Goal: Task Accomplishment & Management: Use online tool/utility

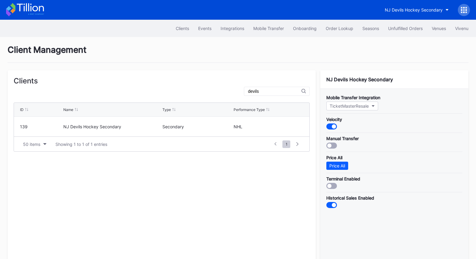
click at [20, 9] on icon at bounding box center [25, 9] width 38 height 13
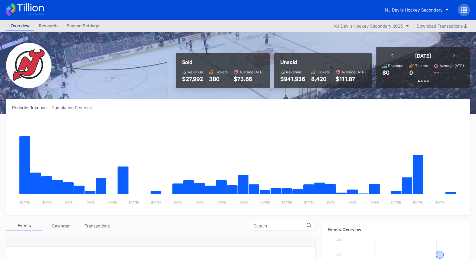
click at [221, 152] on rect "Chart title" at bounding box center [238, 163] width 452 height 91
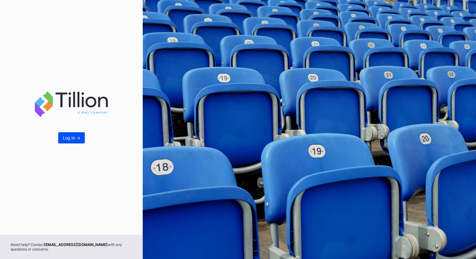
click at [68, 143] on button "Log In ->" at bounding box center [71, 137] width 27 height 11
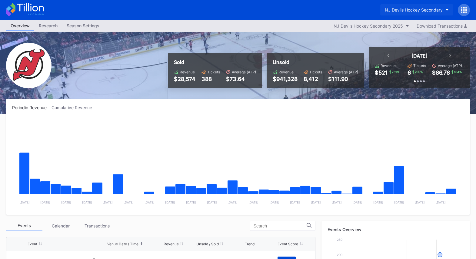
click at [413, 10] on div "NJ Devils Hockey Secondary" at bounding box center [414, 9] width 58 height 5
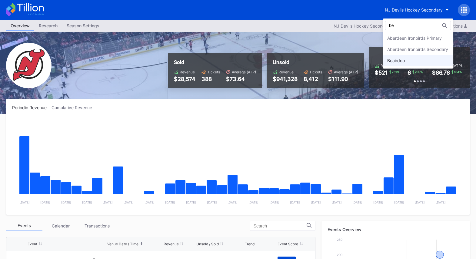
type input "be"
click at [404, 62] on div "Beairdco" at bounding box center [396, 60] width 18 height 5
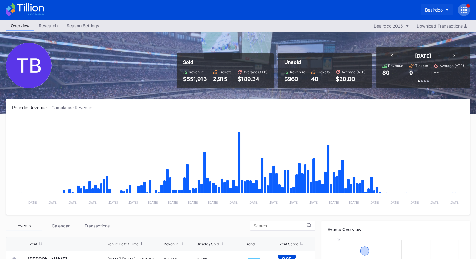
click at [430, 12] on button "Beairdco" at bounding box center [437, 9] width 33 height 11
click at [435, 11] on div "Beairdco" at bounding box center [434, 9] width 18 height 5
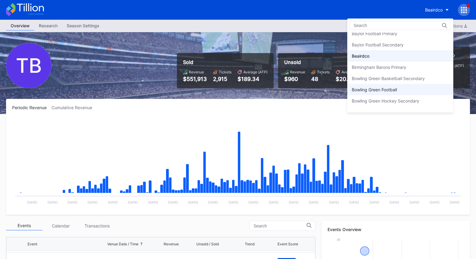
scroll to position [94, 0]
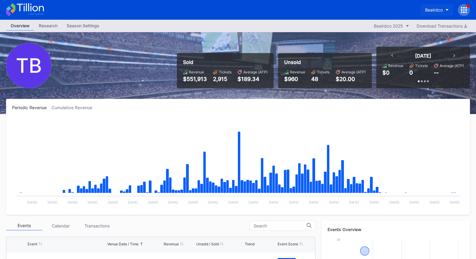
click at [432, 12] on div "Beairdco" at bounding box center [434, 9] width 18 height 5
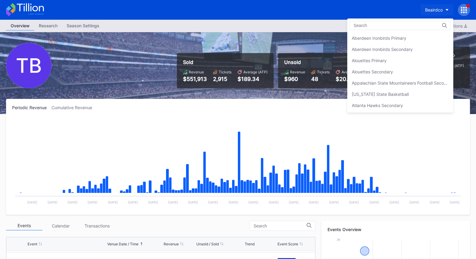
scroll to position [112, 0]
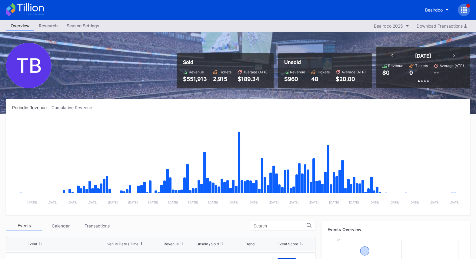
click at [466, 10] on icon at bounding box center [467, 10] width 2 height 2
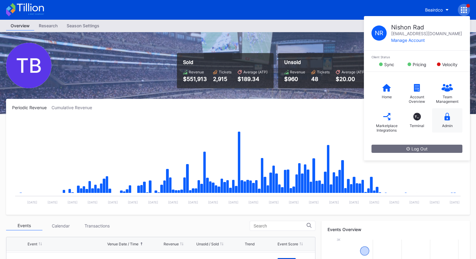
click at [446, 116] on icon at bounding box center [447, 117] width 5 height 8
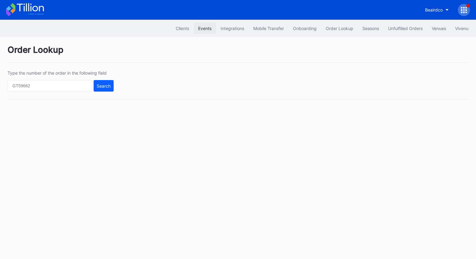
click at [198, 27] on div "Events" at bounding box center [204, 28] width 13 height 5
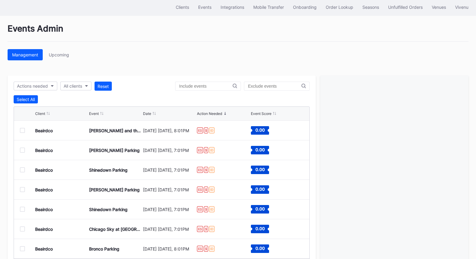
scroll to position [22, 0]
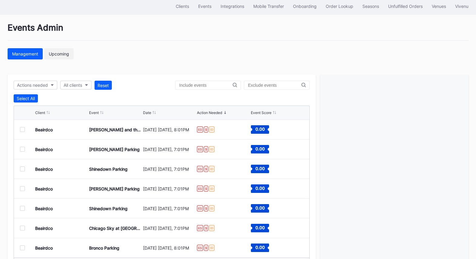
click at [58, 54] on div "Upcoming" at bounding box center [59, 53] width 20 height 5
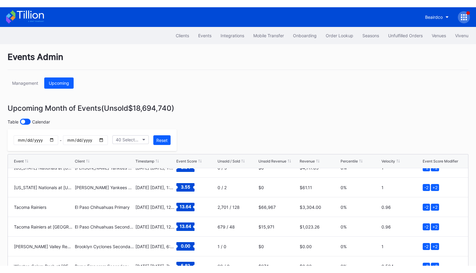
scroll to position [355, 0]
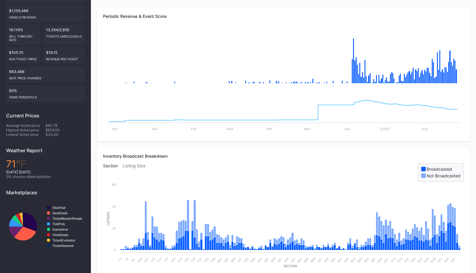
scroll to position [49, 0]
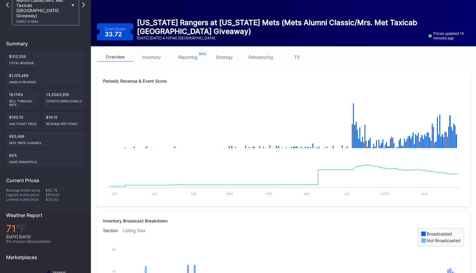
click at [223, 56] on link "strategy" at bounding box center [224, 56] width 36 height 9
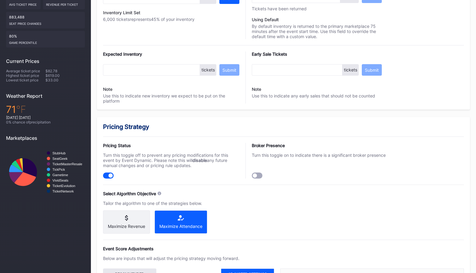
scroll to position [404, 0]
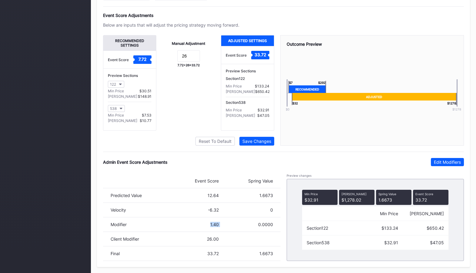
drag, startPoint x: 220, startPoint y: 224, endPoint x: 192, endPoint y: 224, distance: 28.5
click at [192, 224] on div "Modifier 1.40 0.0000" at bounding box center [192, 225] width 178 height 15
click at [225, 219] on div "Modifier 1.40 0.0000" at bounding box center [192, 225] width 178 height 15
drag, startPoint x: 220, startPoint y: 226, endPoint x: 169, endPoint y: 222, distance: 51.7
click at [180, 222] on div "Modifier 1.40 0.0000" at bounding box center [192, 225] width 178 height 15
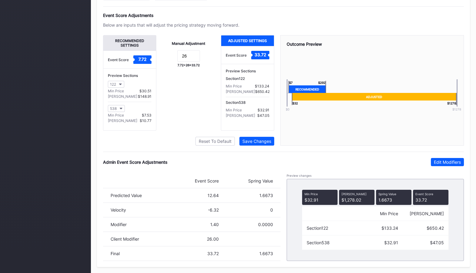
click at [237, 179] on div "Event Score Spring Value" at bounding box center [192, 181] width 178 height 15
drag, startPoint x: 220, startPoint y: 226, endPoint x: 192, endPoint y: 226, distance: 28.2
click at [192, 226] on div "Modifier 1.40 0.0000" at bounding box center [192, 225] width 178 height 15
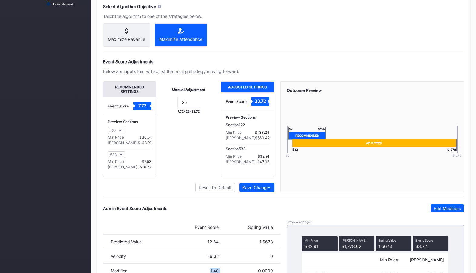
scroll to position [328, 0]
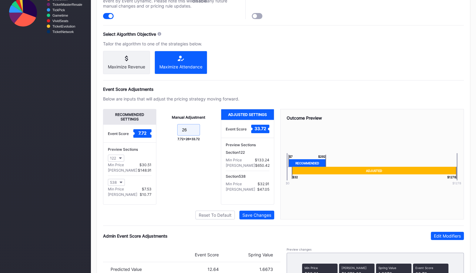
drag, startPoint x: 189, startPoint y: 134, endPoint x: 172, endPoint y: 133, distance: 17.9
click at [175, 133] on form "26" at bounding box center [188, 130] width 53 height 13
click at [186, 183] on div "Manual Adjustment 26 7.72 + 26 = 33.72" at bounding box center [188, 157] width 65 height 96
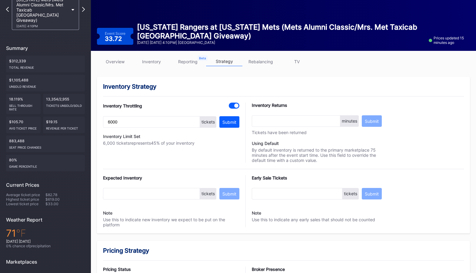
scroll to position [44, 0]
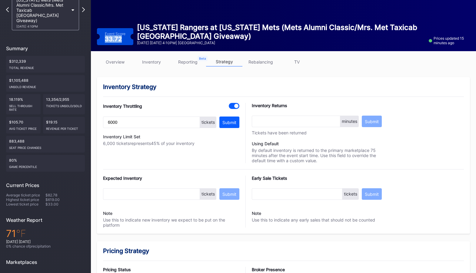
drag, startPoint x: 122, startPoint y: 38, endPoint x: 105, endPoint y: 39, distance: 17.0
click at [105, 39] on div "33.72" at bounding box center [114, 39] width 18 height 6
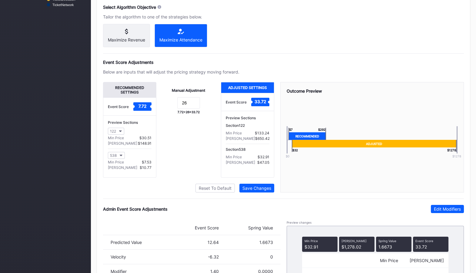
scroll to position [404, 0]
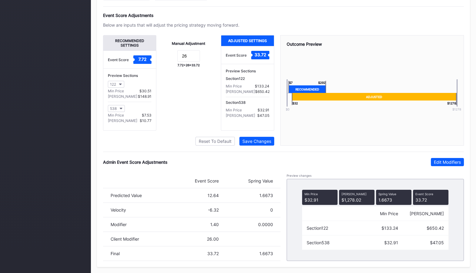
click at [268, 225] on div "0.0000" at bounding box center [246, 224] width 54 height 5
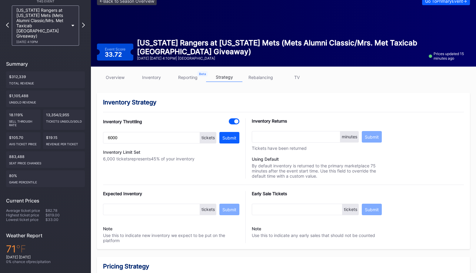
scroll to position [0, 0]
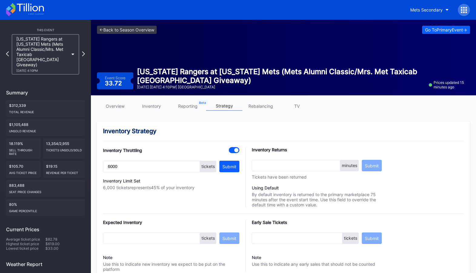
click at [463, 9] on icon at bounding box center [464, 10] width 2 height 2
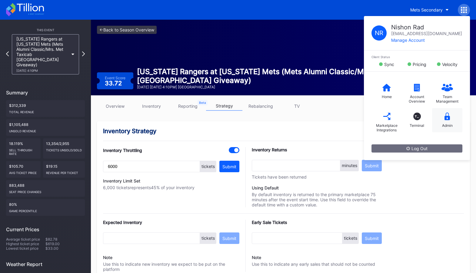
click at [451, 120] on div "Admin" at bounding box center [447, 120] width 30 height 24
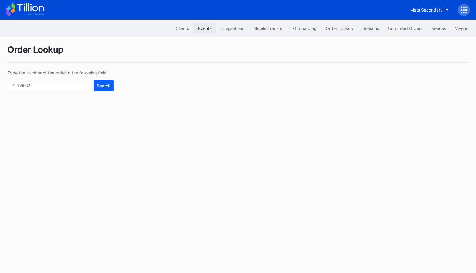
click at [207, 28] on div "Events" at bounding box center [204, 28] width 13 height 5
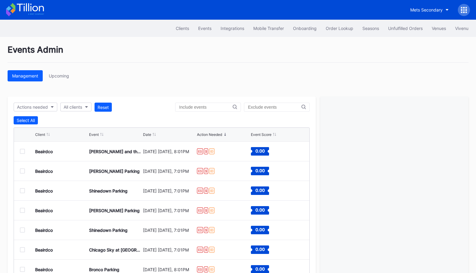
click at [32, 7] on icon at bounding box center [25, 9] width 38 height 13
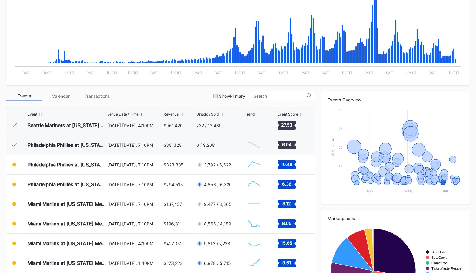
scroll to position [127, 0]
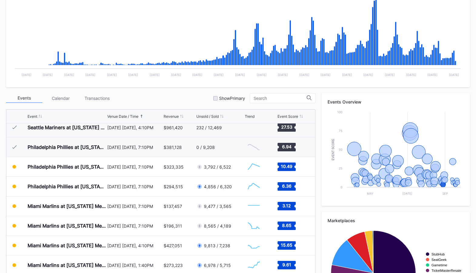
click at [278, 97] on input at bounding box center [280, 98] width 53 height 5
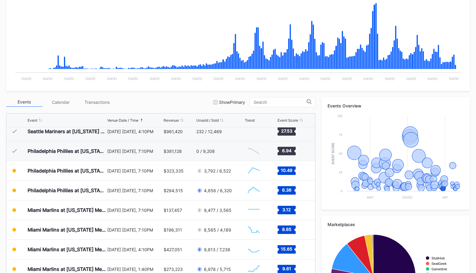
scroll to position [140, 0]
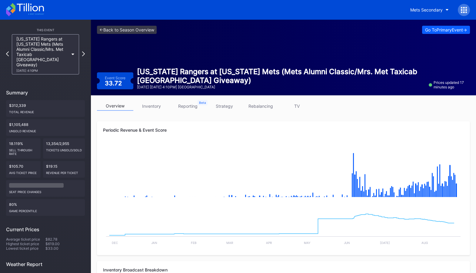
click at [258, 105] on link "rebalancing" at bounding box center [260, 106] width 36 height 9
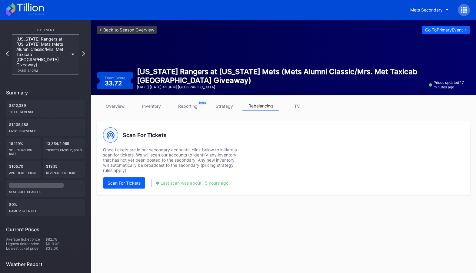
click at [226, 105] on link "strategy" at bounding box center [224, 106] width 36 height 9
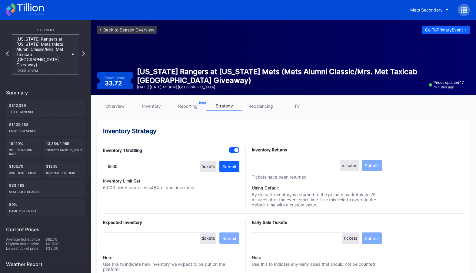
click at [123, 105] on link "overview" at bounding box center [115, 106] width 36 height 9
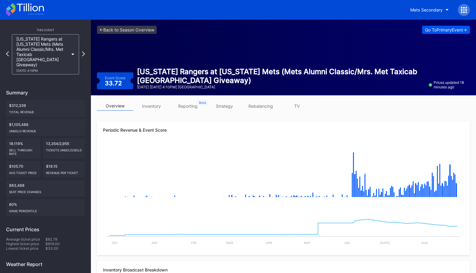
click at [459, 29] on div "Go To Primary Event ->" at bounding box center [446, 29] width 42 height 5
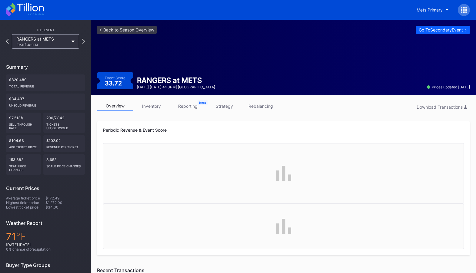
click at [468, 8] on div at bounding box center [464, 10] width 12 height 12
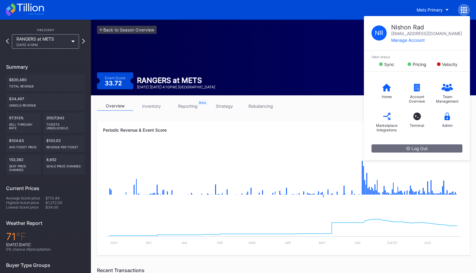
click at [336, 117] on div "overview inventory reporting strategy rebalancing Download Transactions Periodi…" at bounding box center [283, 274] width 385 height 358
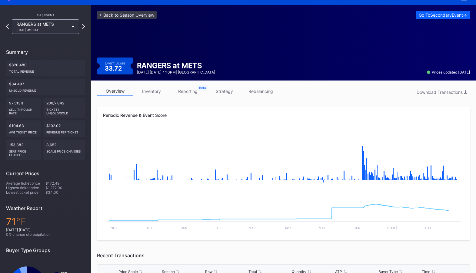
scroll to position [2, 0]
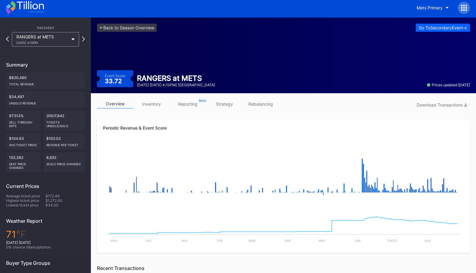
click at [223, 103] on link "strategy" at bounding box center [224, 103] width 36 height 9
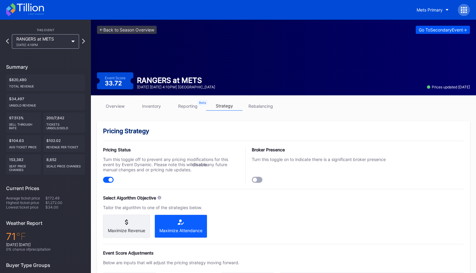
click at [455, 32] on div "Go To Secondary Event ->" at bounding box center [443, 29] width 48 height 5
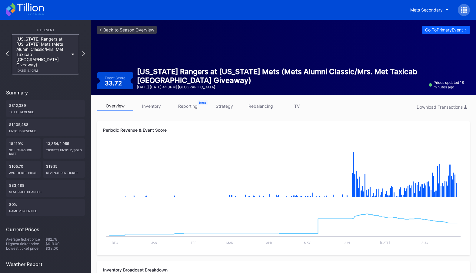
click at [373, 107] on div "overview inventory reporting strategy rebalancing TV Download Transactions" at bounding box center [283, 108] width 373 height 12
click at [464, 14] on div at bounding box center [464, 10] width 12 height 12
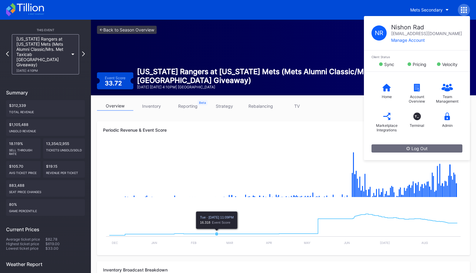
click at [370, 13] on div "Mets Secondary N R Nishon Rad nishon.rad@eventdynamic.com Manage Account Client…" at bounding box center [238, 10] width 476 height 20
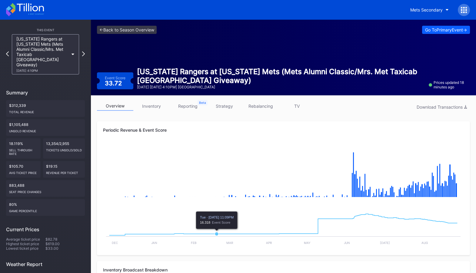
click at [466, 14] on div at bounding box center [464, 10] width 12 height 12
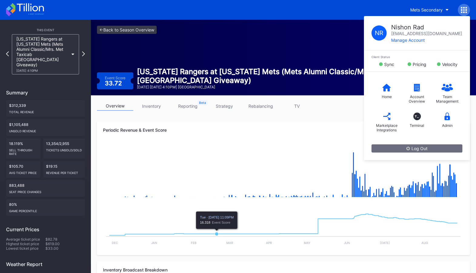
click at [313, 110] on link "TV" at bounding box center [297, 106] width 36 height 9
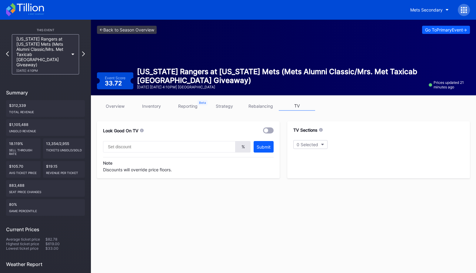
click at [465, 6] on div at bounding box center [464, 10] width 12 height 12
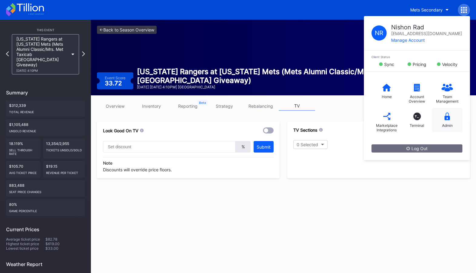
click at [446, 115] on icon at bounding box center [447, 117] width 5 height 8
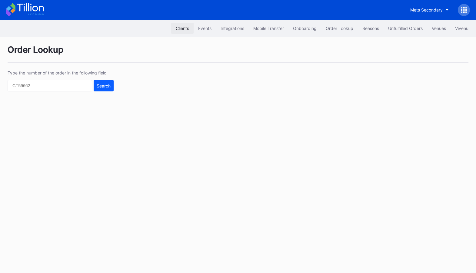
click at [182, 26] on div "Clients" at bounding box center [182, 28] width 13 height 5
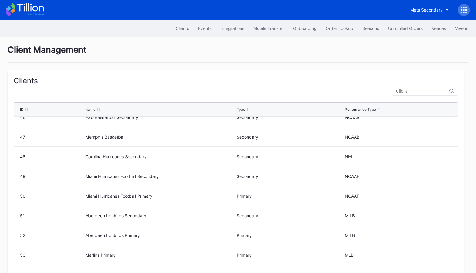
scroll to position [293, 0]
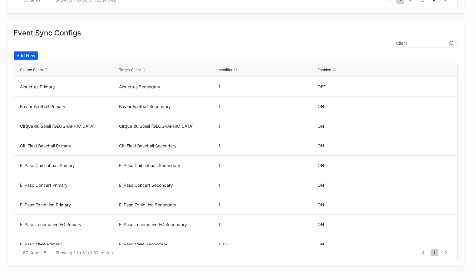
click at [414, 45] on input "text" at bounding box center [422, 43] width 53 height 5
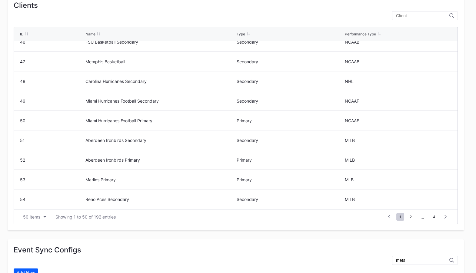
scroll to position [0, 0]
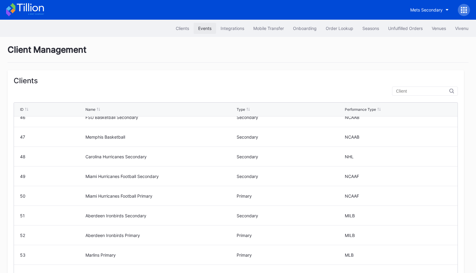
type input "mets"
click at [203, 28] on div "Events" at bounding box center [204, 28] width 13 height 5
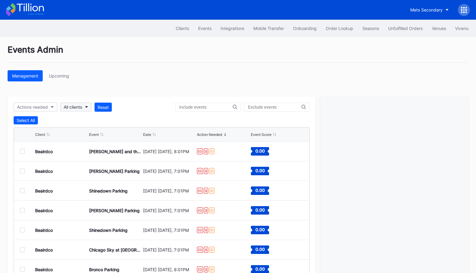
click at [78, 106] on div "All clients" at bounding box center [73, 107] width 18 height 5
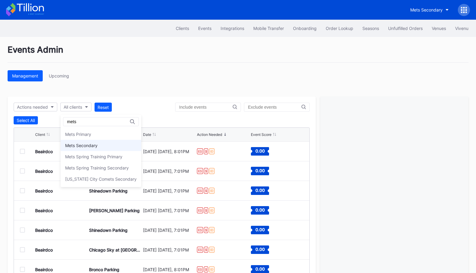
type input "mets"
click at [97, 143] on div "Mets Secondary" at bounding box center [81, 145] width 32 height 5
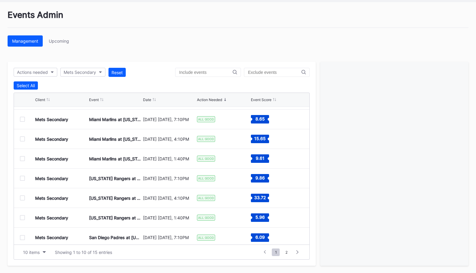
scroll to position [59, 0]
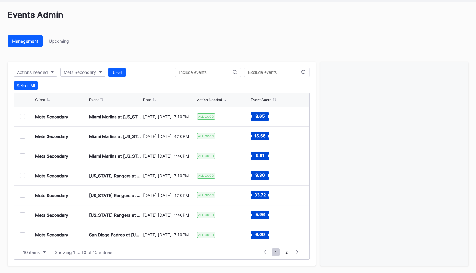
click at [23, 196] on div at bounding box center [22, 195] width 5 height 5
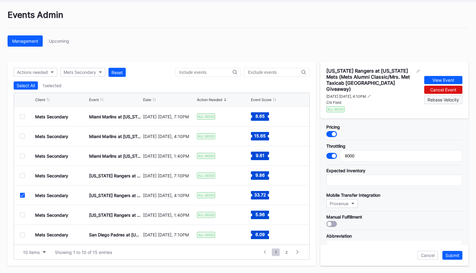
click at [447, 97] on div "Rebase Velocity" at bounding box center [444, 99] width 32 height 5
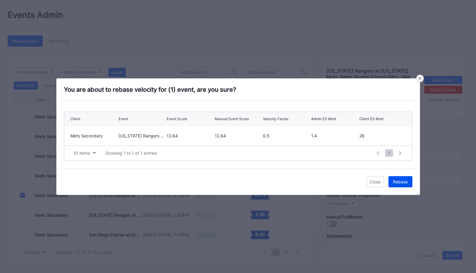
click at [404, 181] on div "Rebase" at bounding box center [400, 181] width 15 height 5
click at [405, 184] on div "Done" at bounding box center [403, 181] width 10 height 5
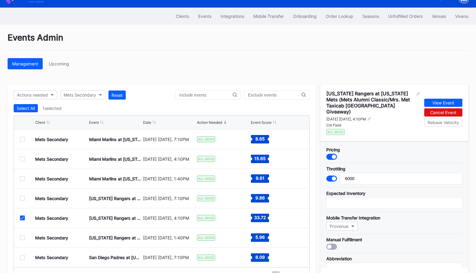
scroll to position [0, 0]
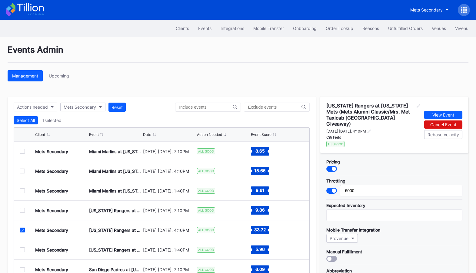
click at [27, 12] on icon at bounding box center [25, 9] width 38 height 13
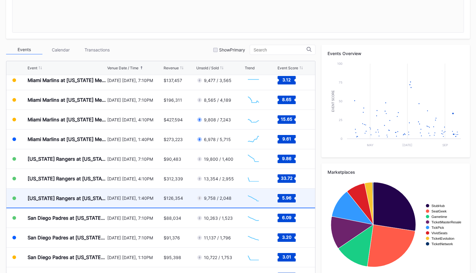
scroll to position [1325, 0]
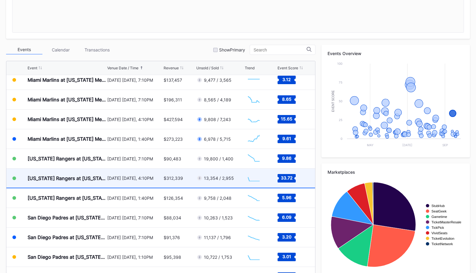
click at [144, 181] on div "[DATE] [DATE], 4:10PM" at bounding box center [134, 178] width 55 height 19
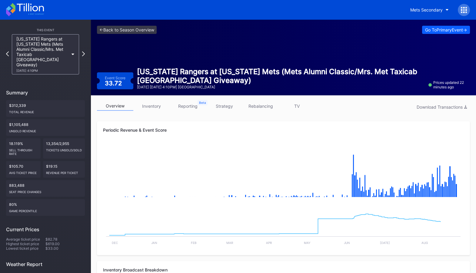
click at [229, 103] on link "strategy" at bounding box center [224, 106] width 36 height 9
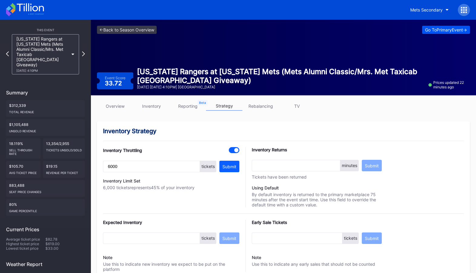
click at [442, 30] on div "Go To Primary Event ->" at bounding box center [446, 29] width 42 height 5
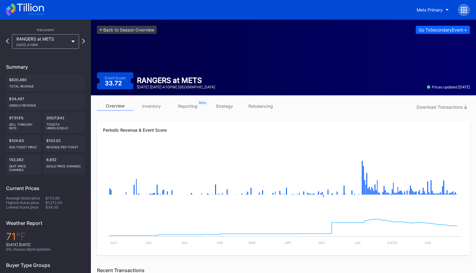
click at [220, 106] on link "strategy" at bounding box center [224, 106] width 36 height 9
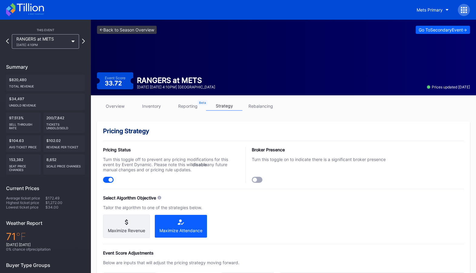
click at [466, 10] on icon at bounding box center [467, 10] width 2 height 2
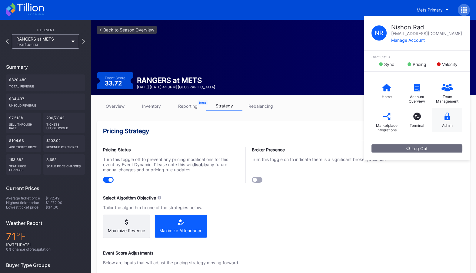
click at [449, 118] on icon at bounding box center [447, 117] width 5 height 8
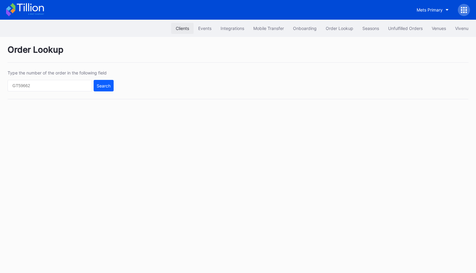
click at [183, 28] on div "Clients" at bounding box center [182, 28] width 13 height 5
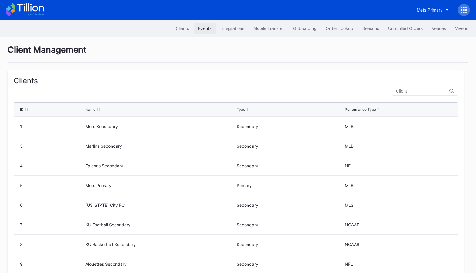
click at [202, 28] on div "Events" at bounding box center [204, 28] width 13 height 5
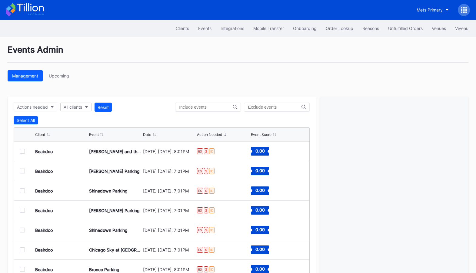
click at [274, 109] on input "text" at bounding box center [274, 107] width 53 height 5
click at [81, 108] on div "All clients" at bounding box center [73, 107] width 18 height 5
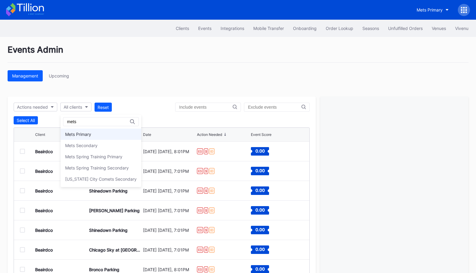
type input "mets"
click at [87, 132] on div "Mets Primary" at bounding box center [78, 134] width 26 height 5
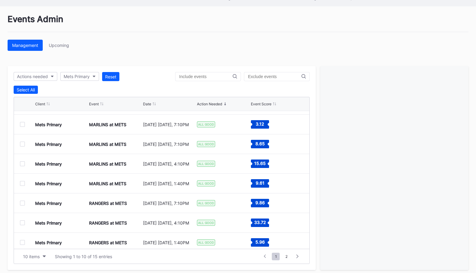
scroll to position [59, 0]
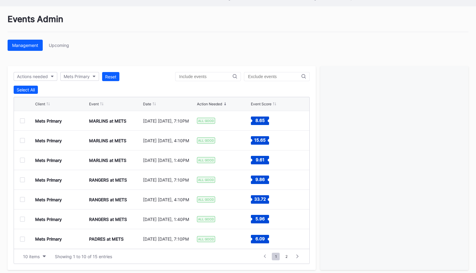
click at [23, 199] on div at bounding box center [22, 199] width 5 height 5
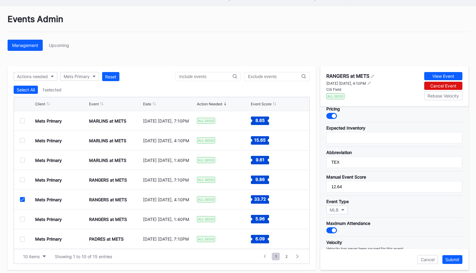
scroll to position [0, 0]
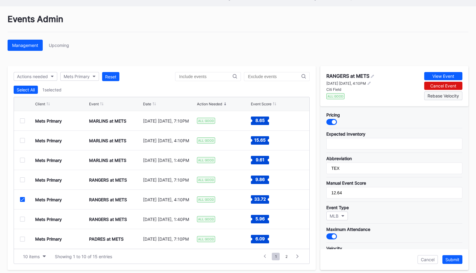
click at [448, 99] on button "Rebase Velocity" at bounding box center [443, 96] width 38 height 9
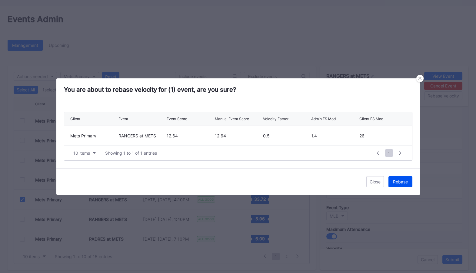
click at [410, 182] on button "Rebase" at bounding box center [401, 181] width 24 height 11
click at [406, 180] on div "Done" at bounding box center [403, 181] width 10 height 5
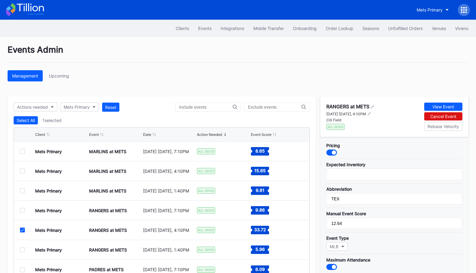
click at [462, 10] on icon at bounding box center [464, 10] width 6 height 6
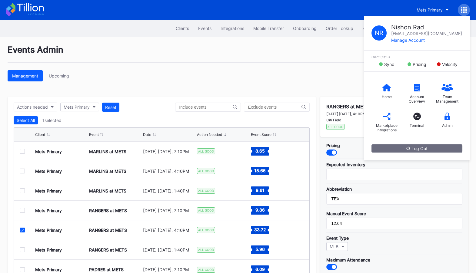
click at [347, 73] on div "Management Upcoming" at bounding box center [238, 75] width 461 height 11
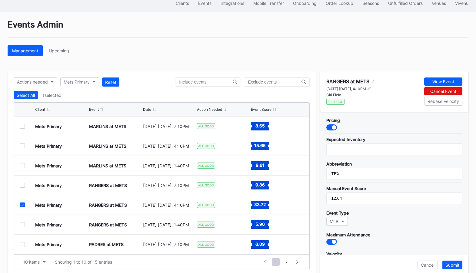
scroll to position [35, 0]
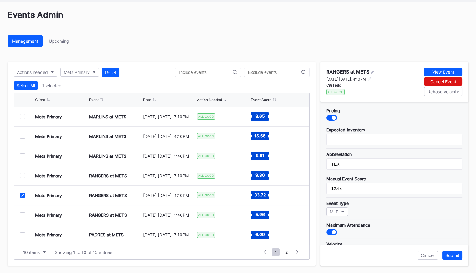
click at [332, 116] on div at bounding box center [334, 118] width 4 height 4
click at [332, 118] on div at bounding box center [331, 118] width 11 height 6
click at [432, 254] on div "Cancel" at bounding box center [428, 255] width 14 height 5
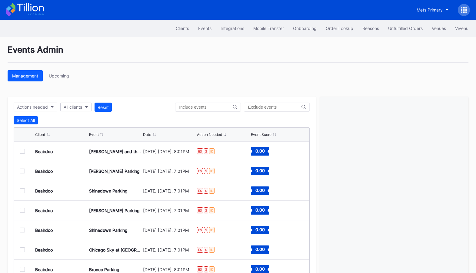
click at [32, 15] on icon at bounding box center [25, 9] width 38 height 13
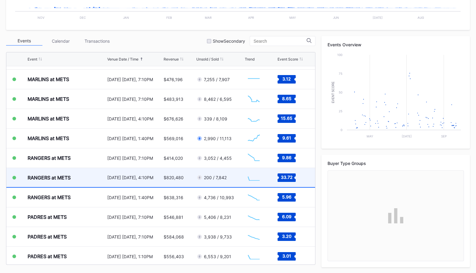
scroll to position [1317, 0]
click at [238, 182] on div "200 / 7,842" at bounding box center [219, 177] width 47 height 19
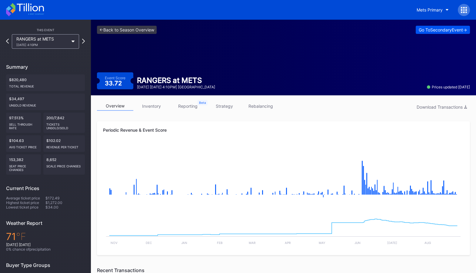
click at [452, 30] on div "Go To Secondary Event ->" at bounding box center [443, 29] width 48 height 5
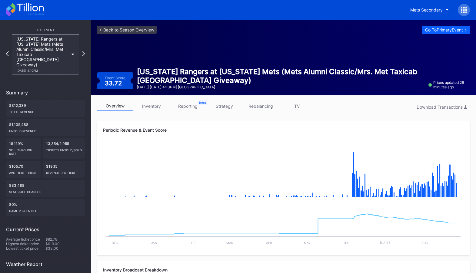
click at [467, 11] on div at bounding box center [464, 10] width 12 height 12
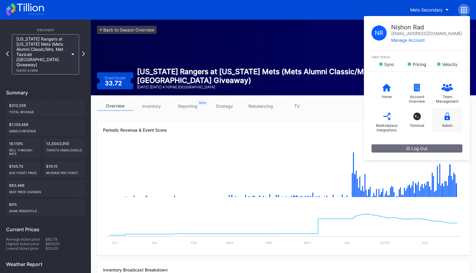
click at [452, 121] on div "Admin" at bounding box center [447, 120] width 30 height 24
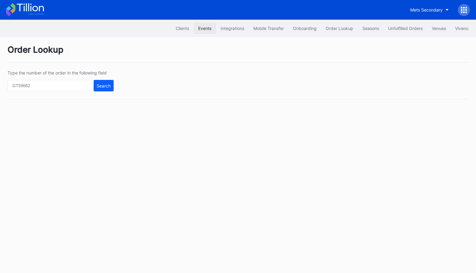
click at [207, 30] on div "Events" at bounding box center [204, 28] width 13 height 5
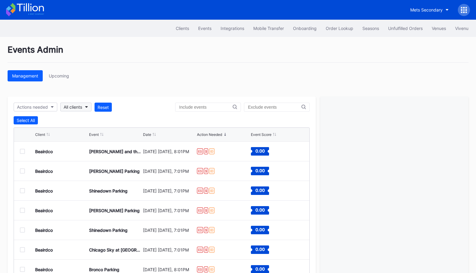
click at [83, 107] on button "All clients" at bounding box center [75, 107] width 31 height 9
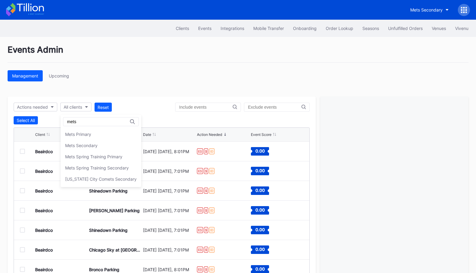
type input "mets"
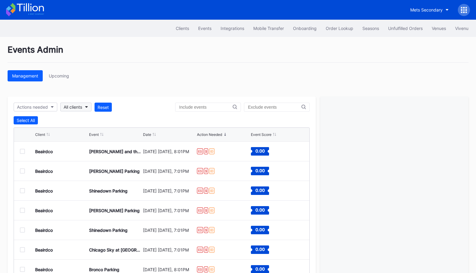
click at [84, 107] on button "All clients" at bounding box center [75, 107] width 31 height 9
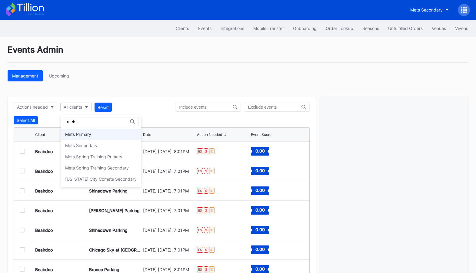
type input "mets"
click at [84, 138] on div "Mets Primary" at bounding box center [101, 134] width 81 height 11
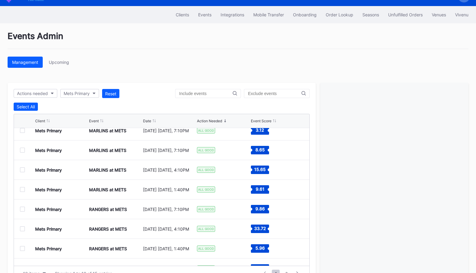
scroll to position [59, 0]
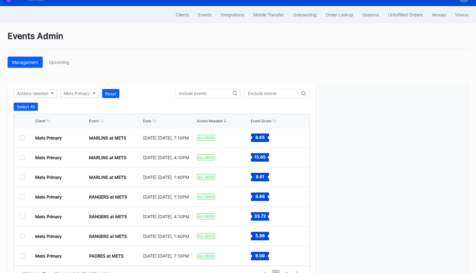
click at [23, 217] on div at bounding box center [22, 216] width 5 height 5
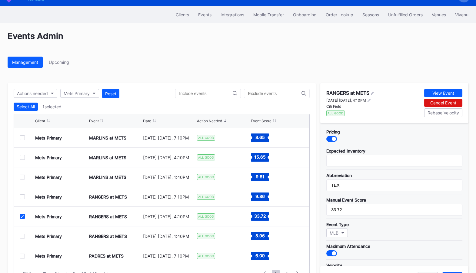
click at [22, 215] on icon at bounding box center [23, 216] width 4 height 3
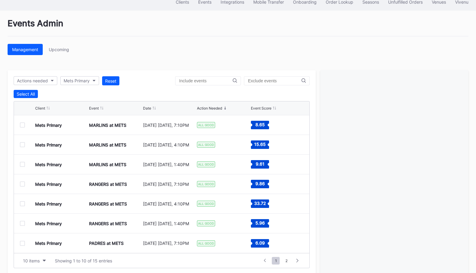
scroll to position [24, 0]
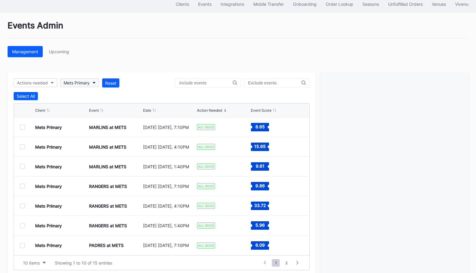
click at [90, 83] on button "Mets Primary" at bounding box center [79, 82] width 39 height 9
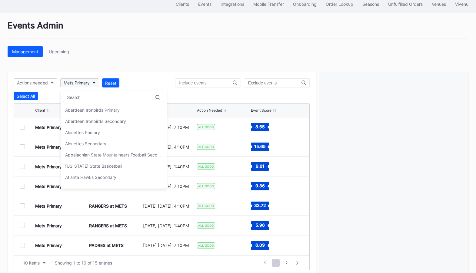
scroll to position [937, 0]
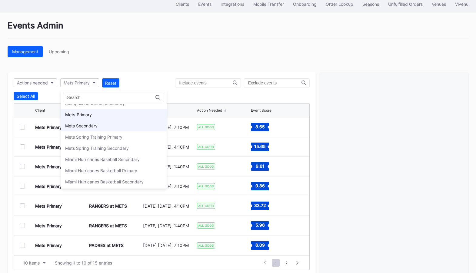
click at [94, 123] on div "Mets Secondary" at bounding box center [81, 125] width 32 height 5
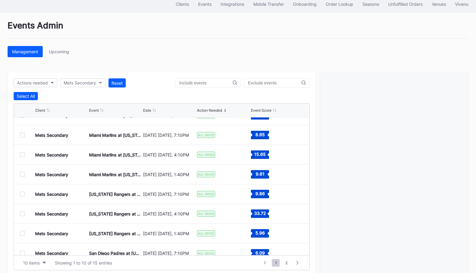
scroll to position [58, 0]
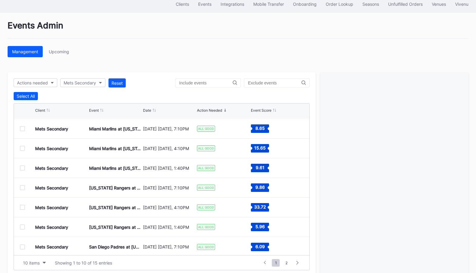
click at [22, 208] on div at bounding box center [22, 207] width 5 height 5
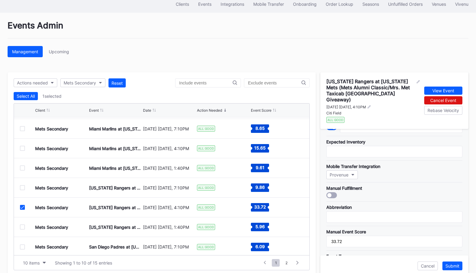
scroll to position [0, 0]
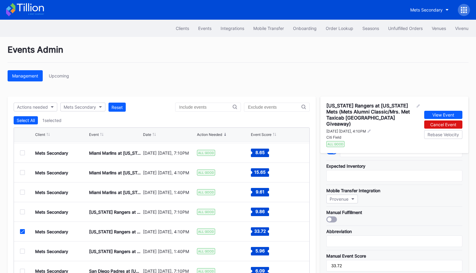
click at [26, 6] on icon at bounding box center [30, 7] width 27 height 8
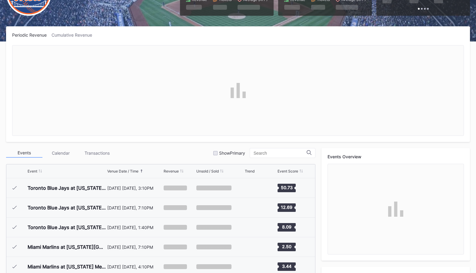
scroll to position [1281, 0]
